Goal: Navigation & Orientation: Understand site structure

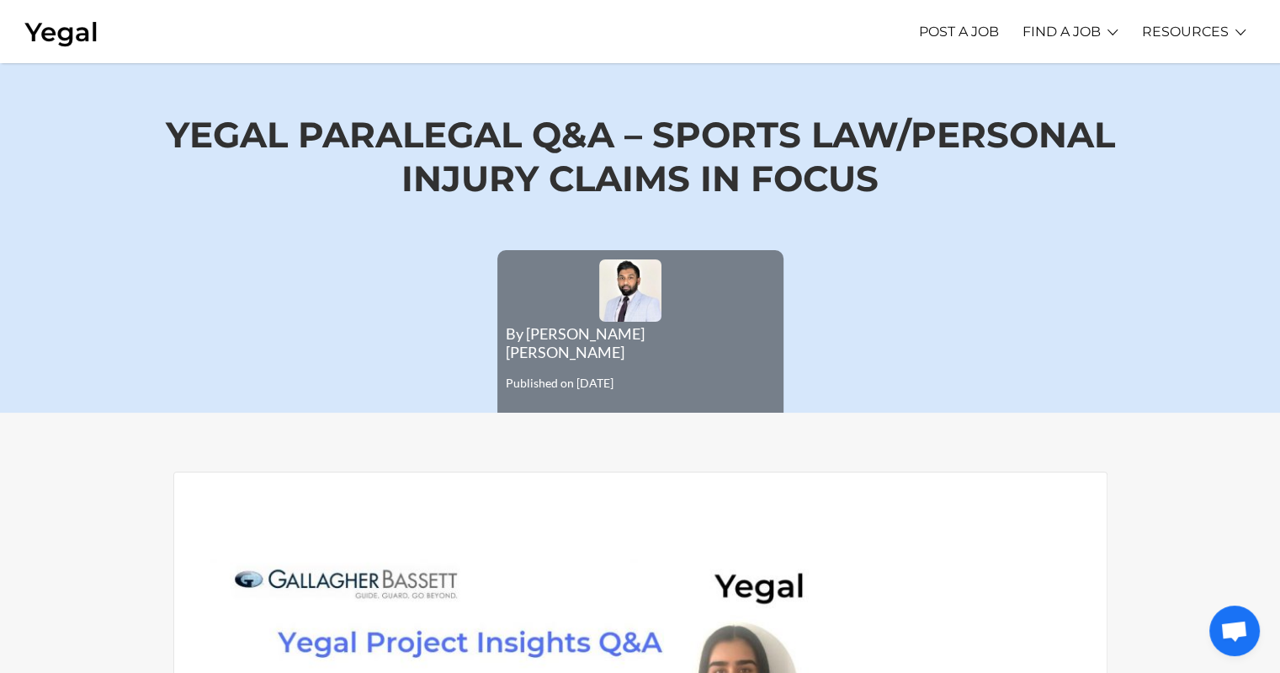
click at [43, 29] on img at bounding box center [61, 32] width 74 height 32
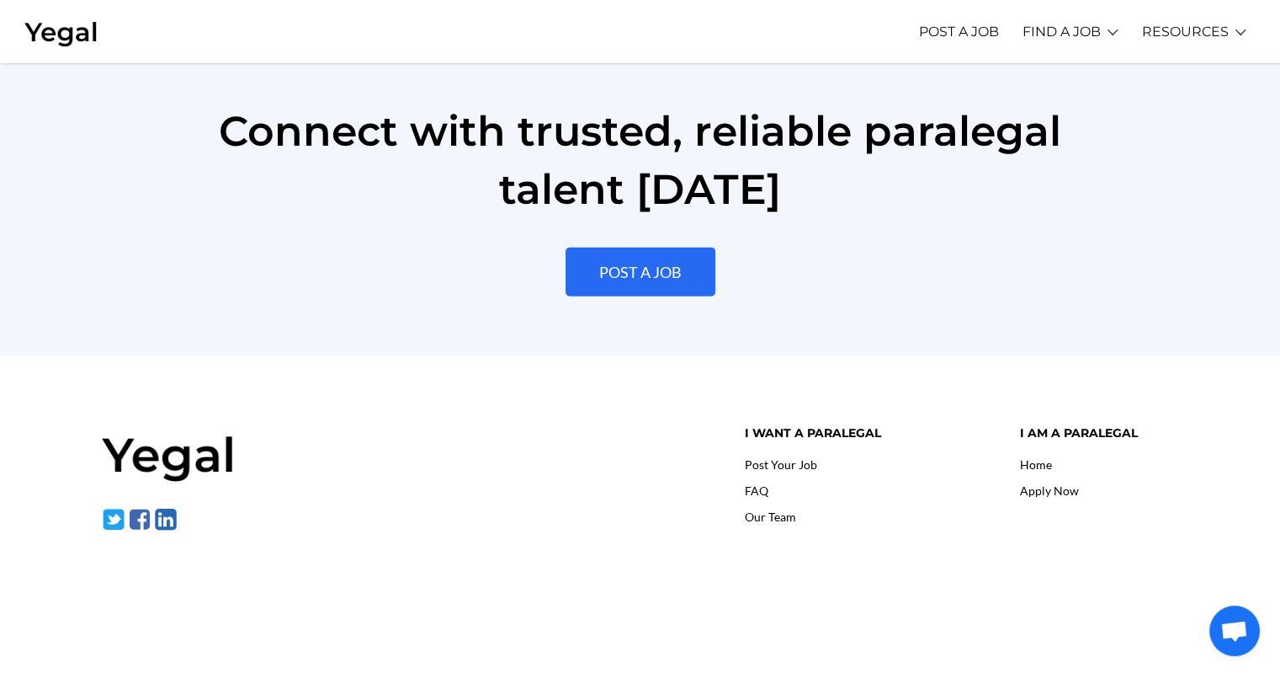
scroll to position [3852, 0]
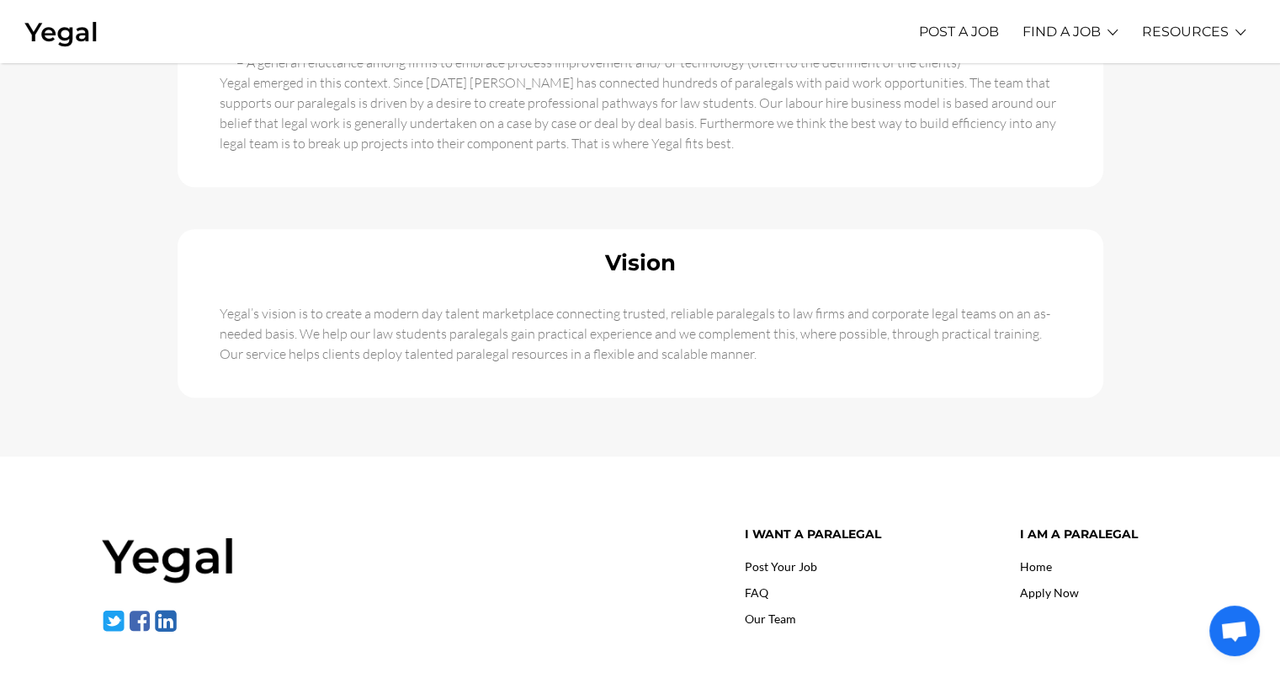
scroll to position [1158, 0]
